Goal: Find contact information: Find contact information

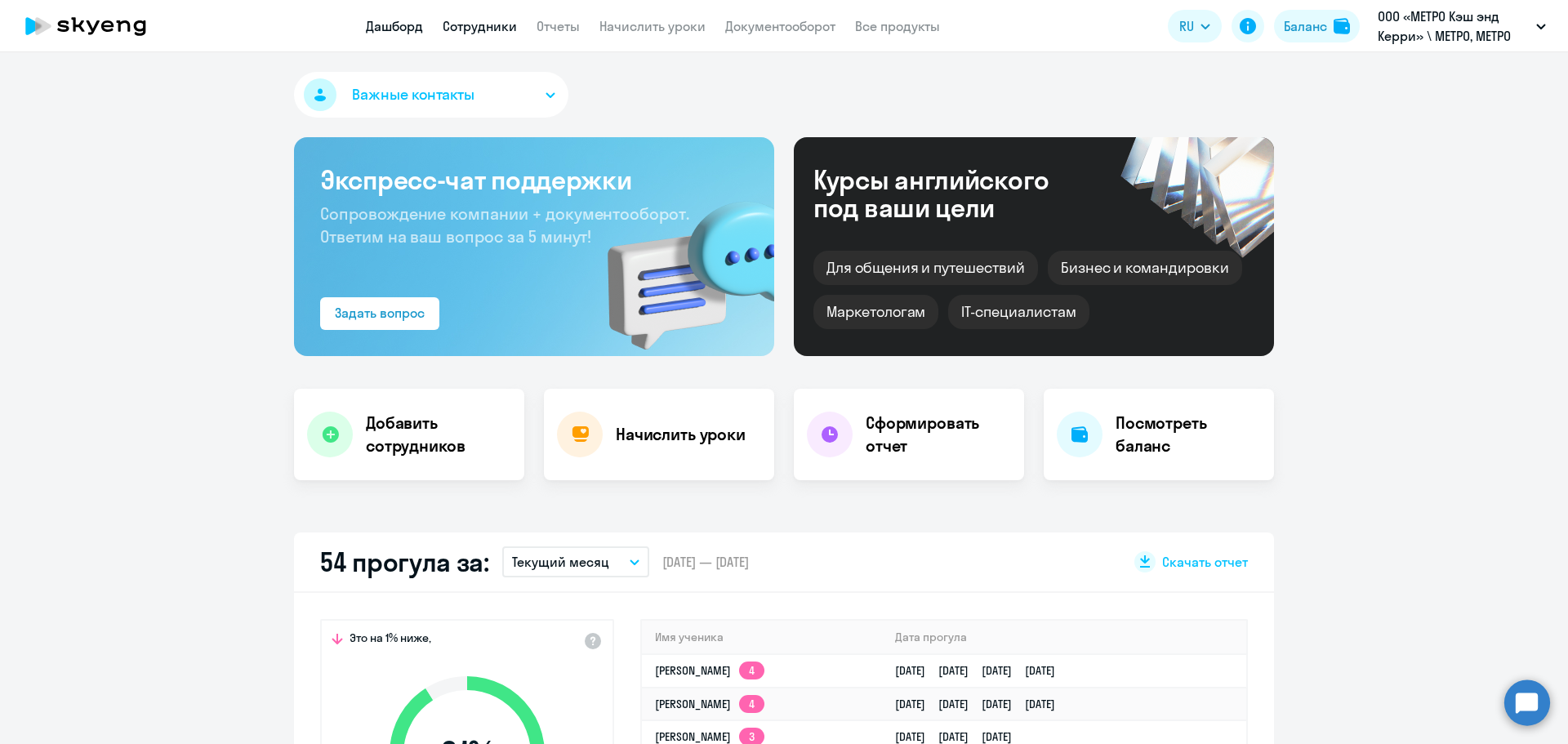
click at [486, 33] on link "Сотрудники" at bounding box center [480, 26] width 74 height 16
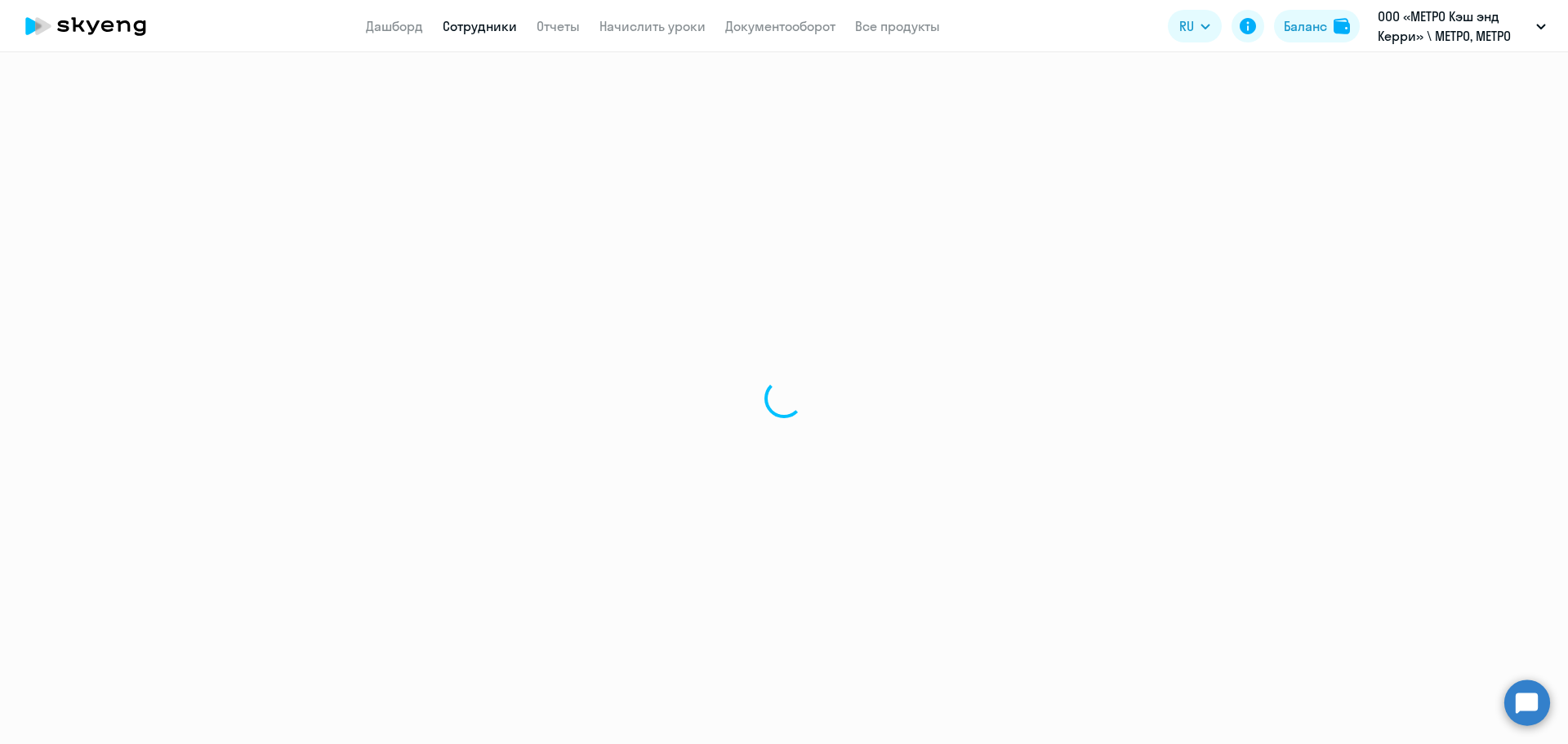
select select "30"
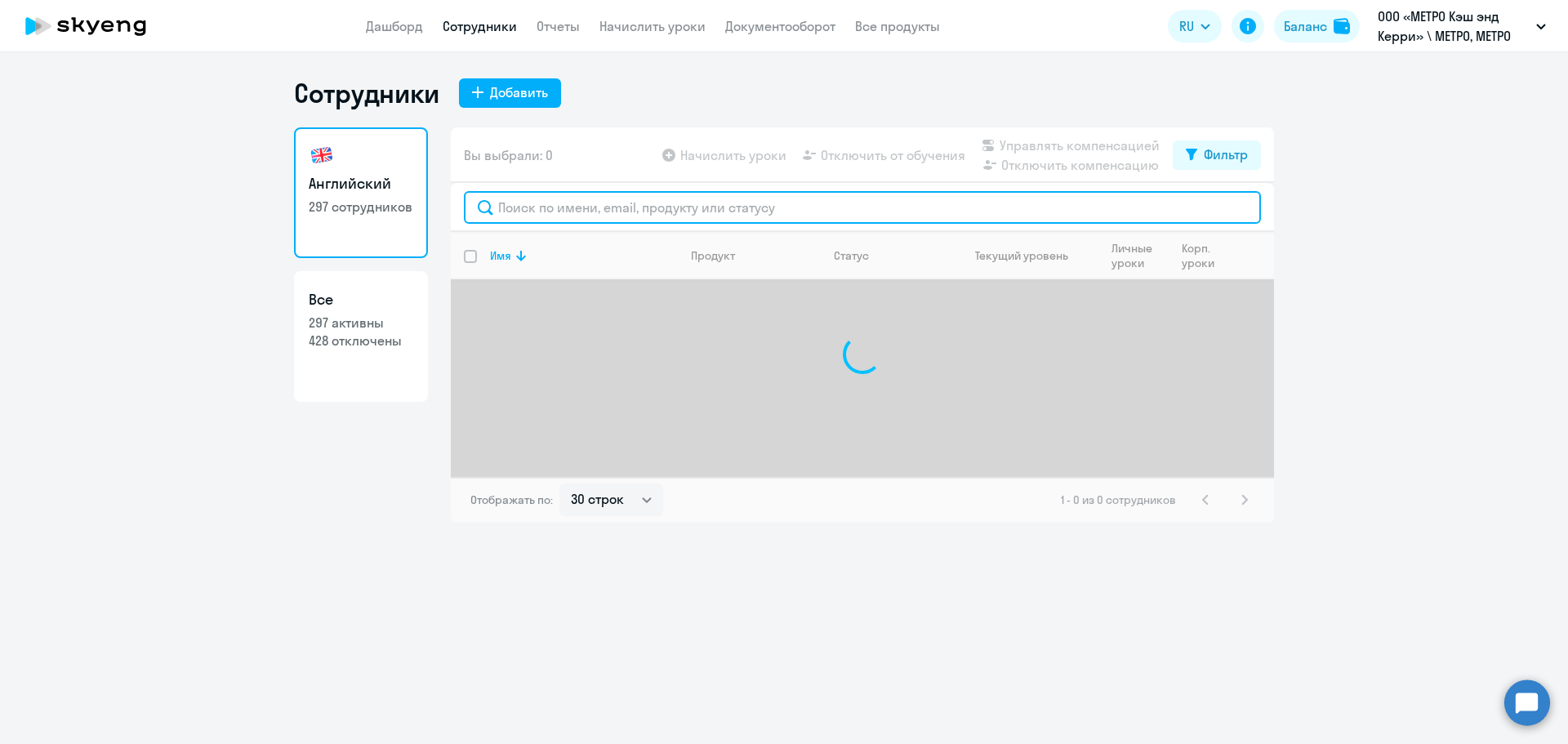
click at [511, 210] on input "text" at bounding box center [862, 208] width 797 height 33
type input "[PERSON_NAME]"
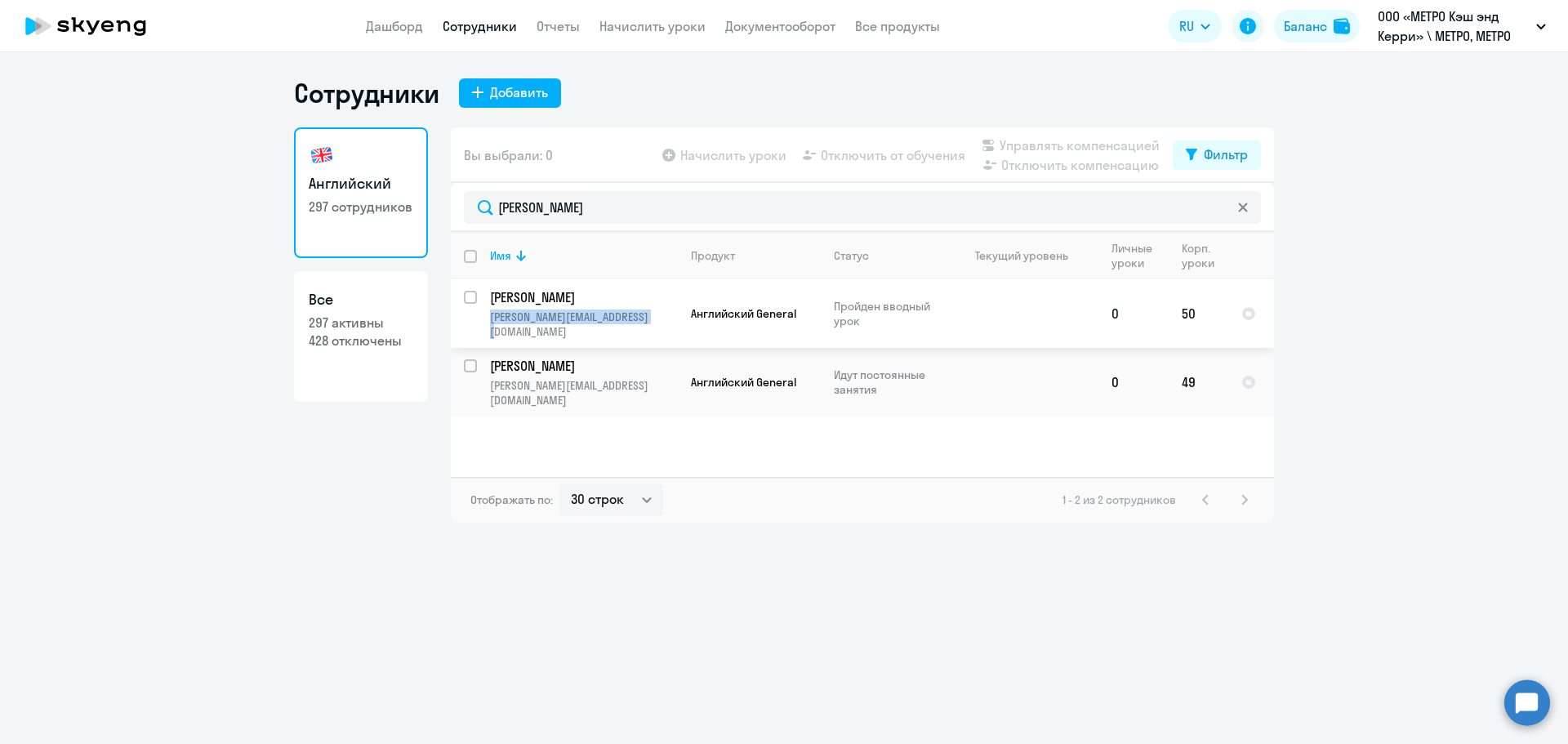
drag, startPoint x: 491, startPoint y: 322, endPoint x: 657, endPoint y: 321, distance: 166.0
click at [657, 321] on p "[PERSON_NAME][EMAIL_ADDRESS][DOMAIN_NAME]" at bounding box center [583, 324] width 187 height 29
copy p "[PERSON_NAME][EMAIL_ADDRESS][DOMAIN_NAME]"
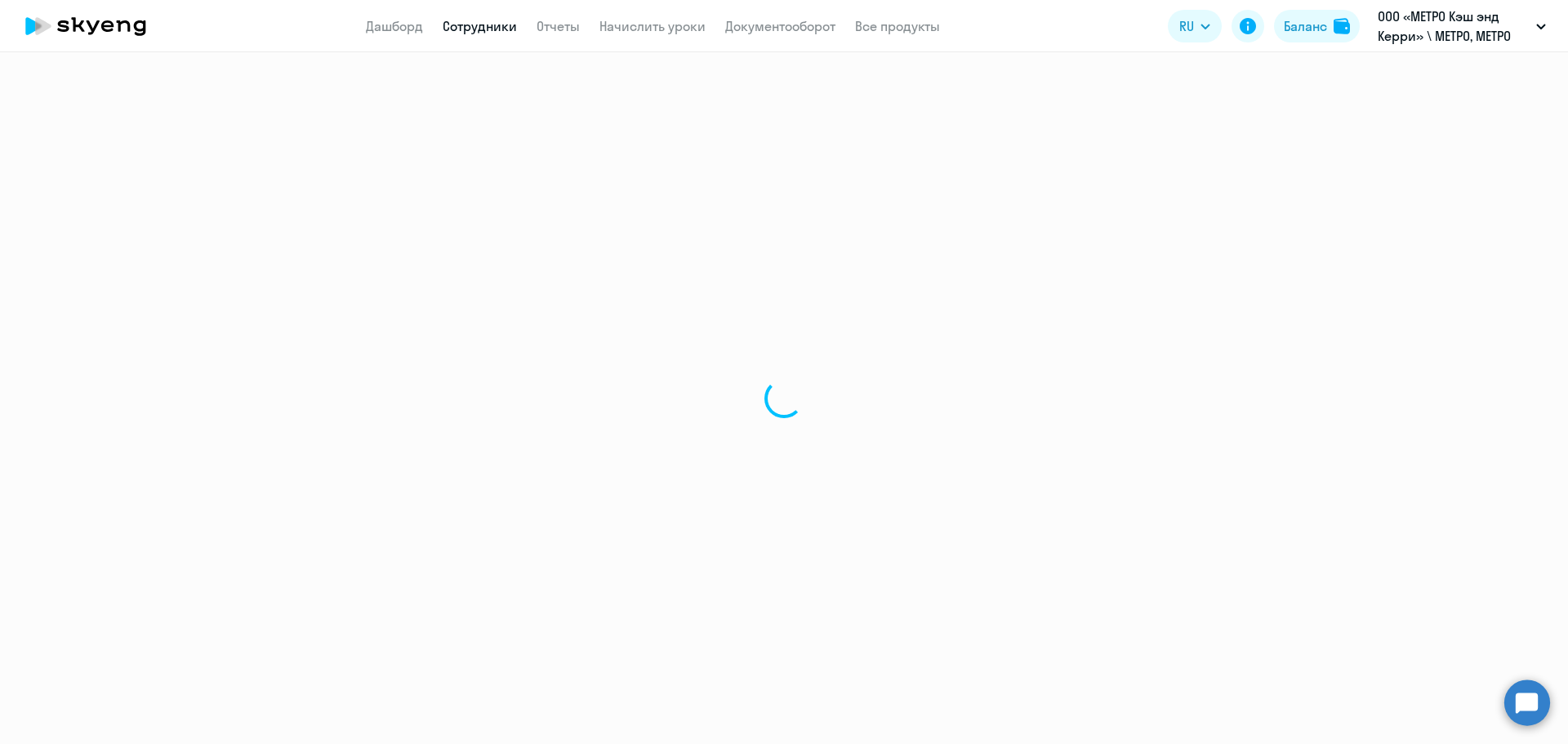
click at [580, 314] on div at bounding box center [784, 398] width 1568 height 691
select select "english"
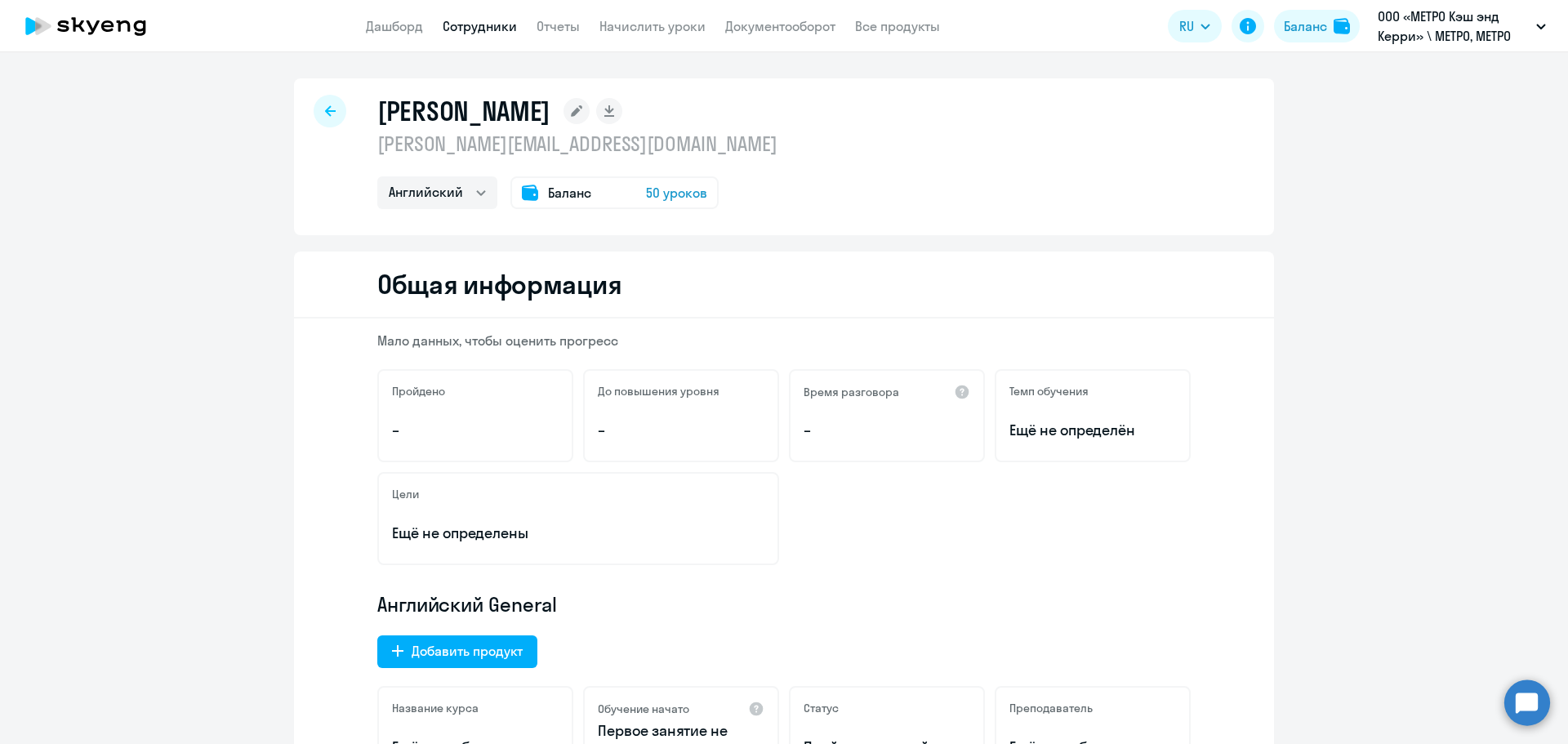
click at [590, 108] on rect at bounding box center [576, 111] width 26 height 26
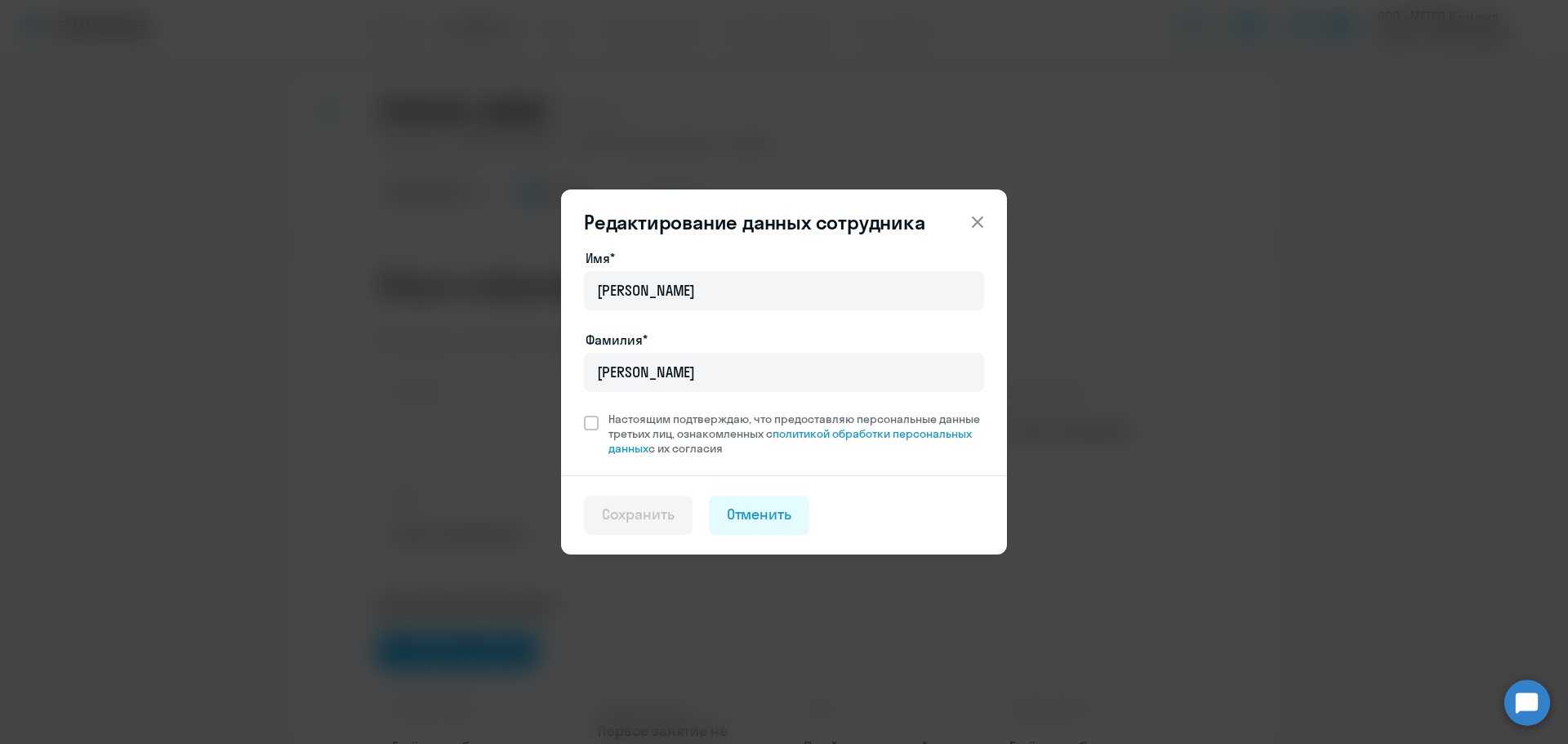
click at [974, 222] on icon at bounding box center [977, 222] width 20 height 20
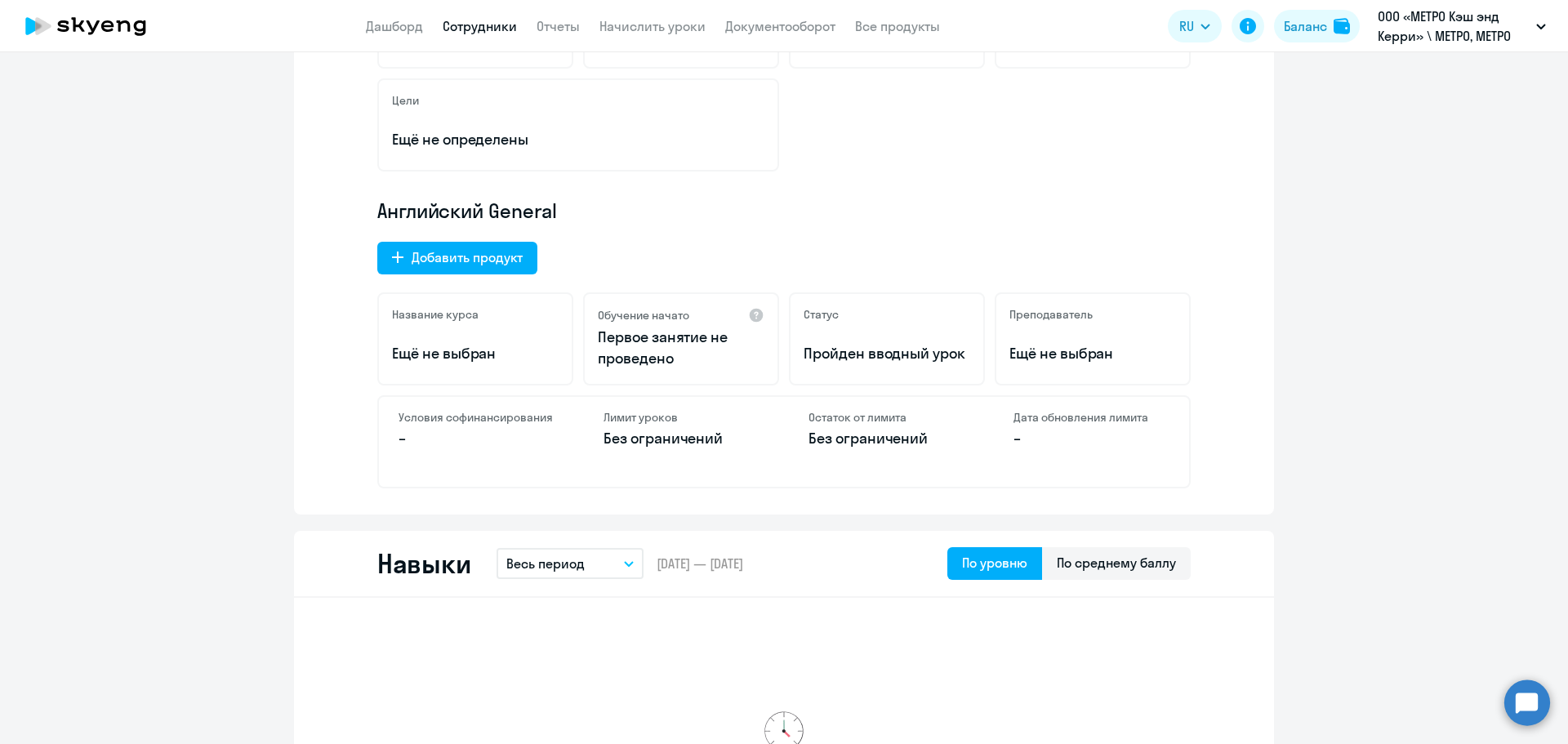
scroll to position [653, 0]
